Goal: Find specific page/section: Find specific page/section

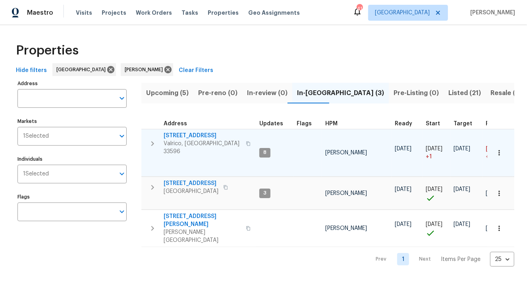
click at [194, 136] on span "[STREET_ADDRESS]" at bounding box center [202, 135] width 77 height 8
